Goal: Information Seeking & Learning: Understand process/instructions

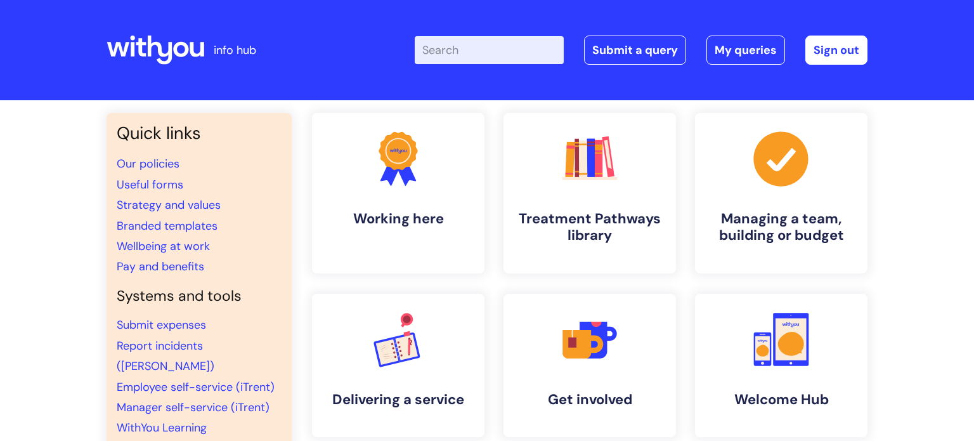
click at [457, 60] on input "Enter your search term here..." at bounding box center [489, 50] width 149 height 28
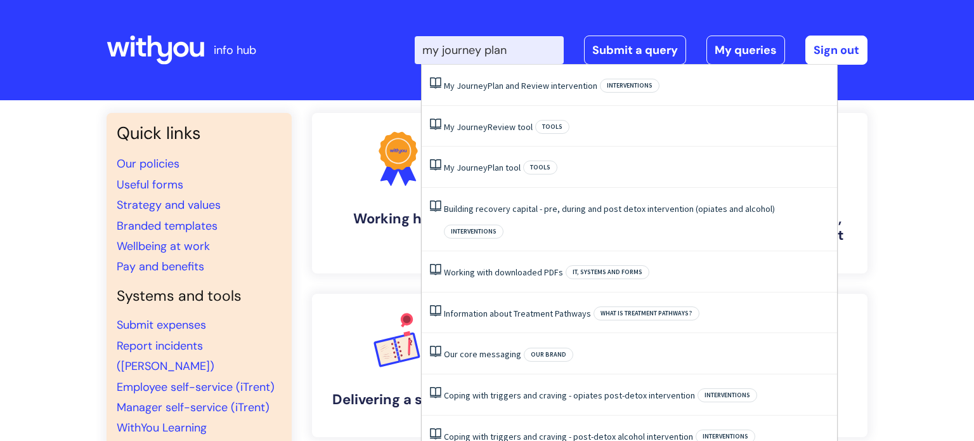
type input "my journey plan"
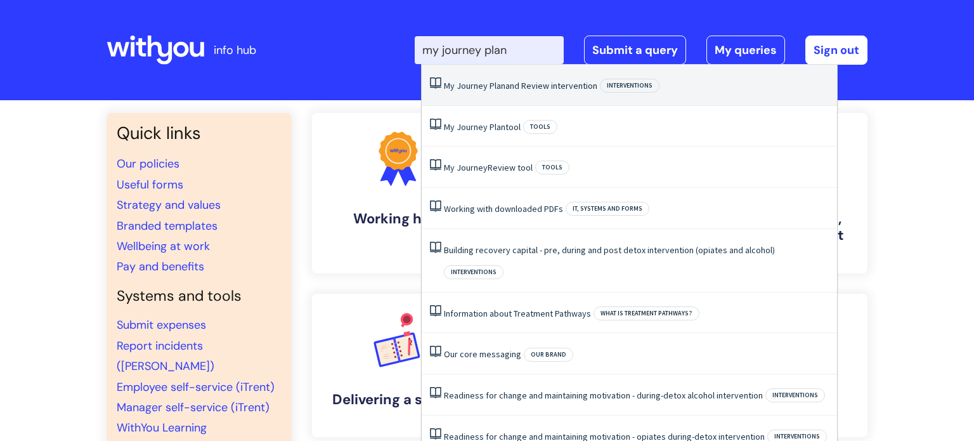
click at [505, 87] on link "My Journey Plan and Review intervention" at bounding box center [520, 85] width 153 height 11
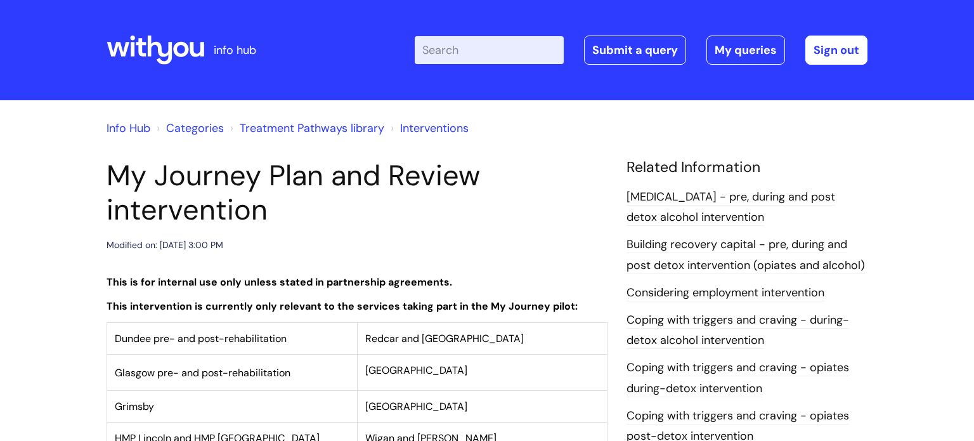
click at [493, 58] on input "Enter your search term here..." at bounding box center [489, 50] width 149 height 28
type input "my journey plan"
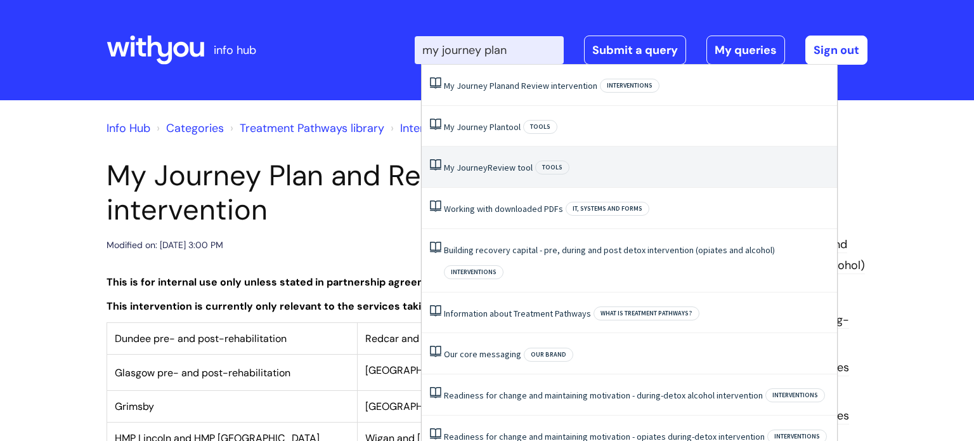
click at [585, 160] on li "My Journey Review tool Tools" at bounding box center [629, 166] width 415 height 41
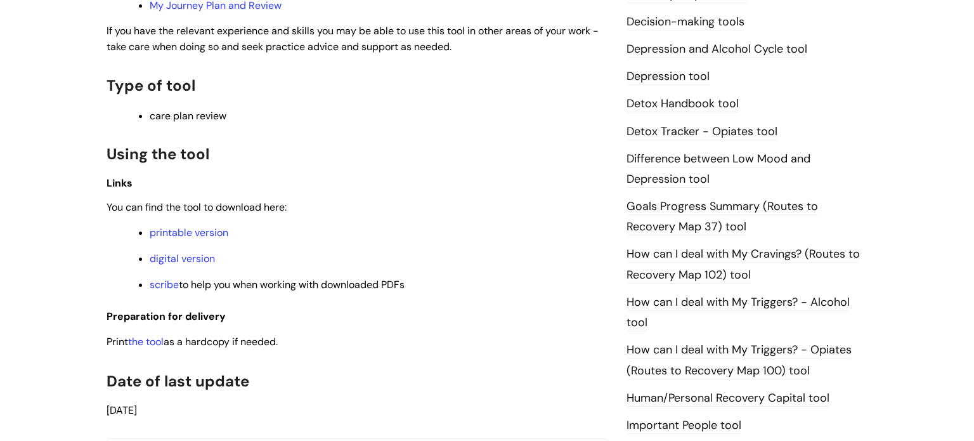
scroll to position [722, 0]
click at [172, 262] on link "digital version" at bounding box center [182, 256] width 65 height 13
